Goal: Navigation & Orientation: Find specific page/section

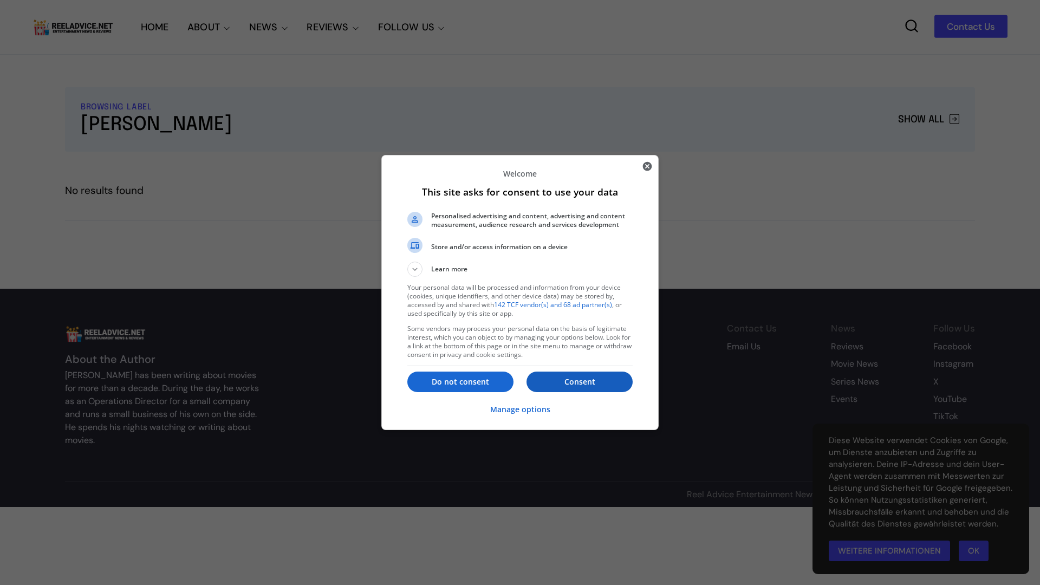
click at [579, 382] on p "Consent" at bounding box center [579, 381] width 106 height 11
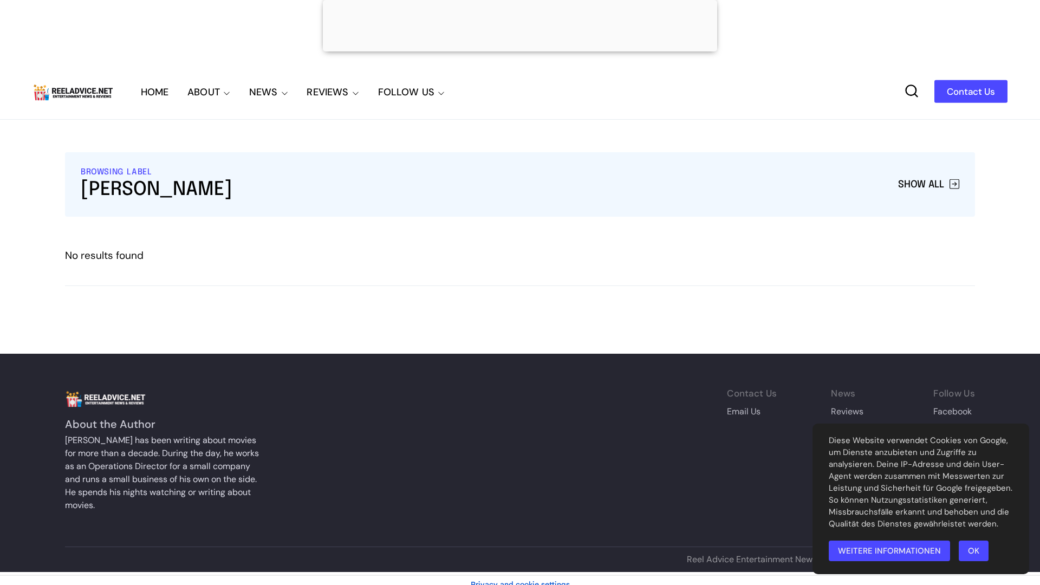
scroll to position [19, 0]
